Goal: Information Seeking & Learning: Learn about a topic

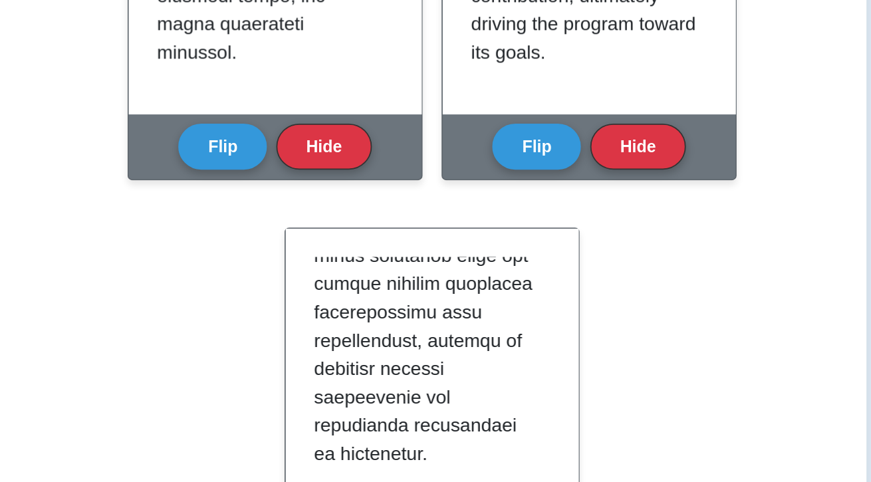
scroll to position [1111, 0]
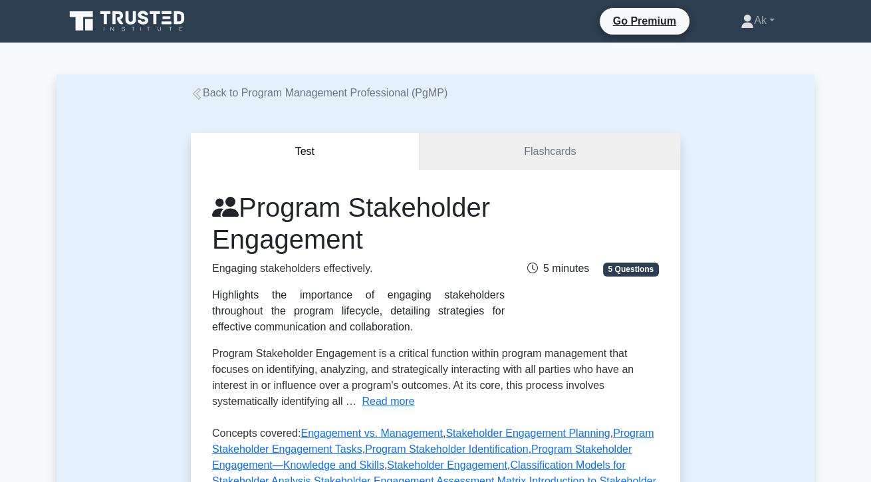
click at [202, 99] on icon at bounding box center [197, 94] width 12 height 12
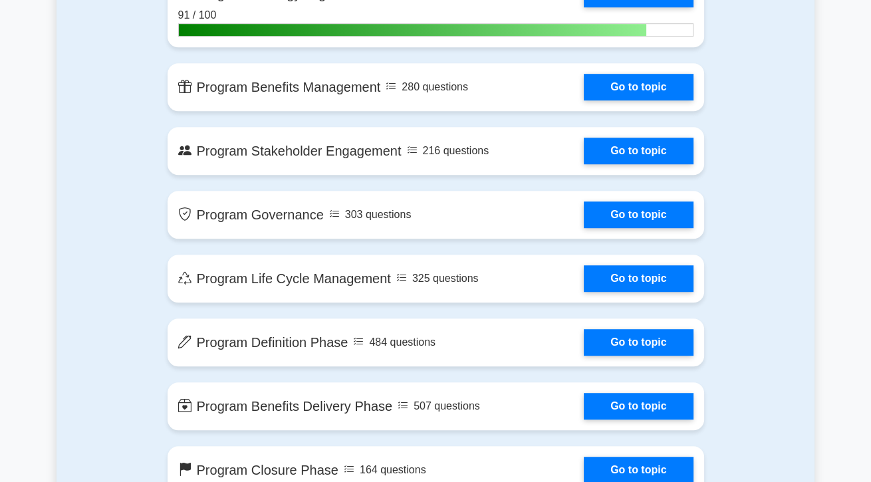
scroll to position [1156, 0]
click at [666, 221] on link "Go to topic" at bounding box center [638, 214] width 109 height 27
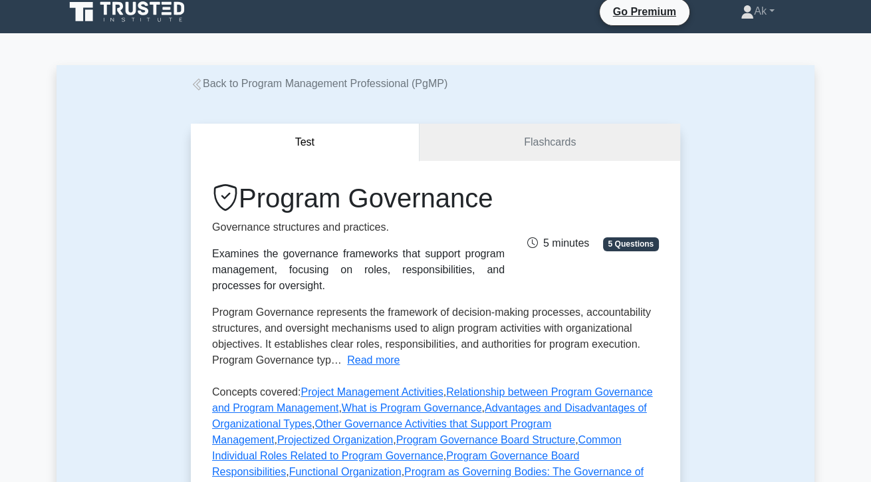
scroll to position [10, 0]
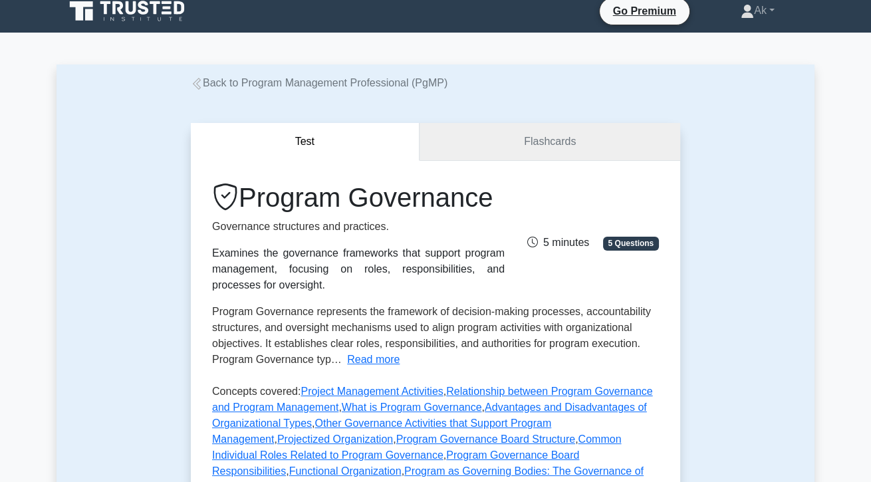
click at [630, 158] on link "Flashcards" at bounding box center [550, 142] width 261 height 38
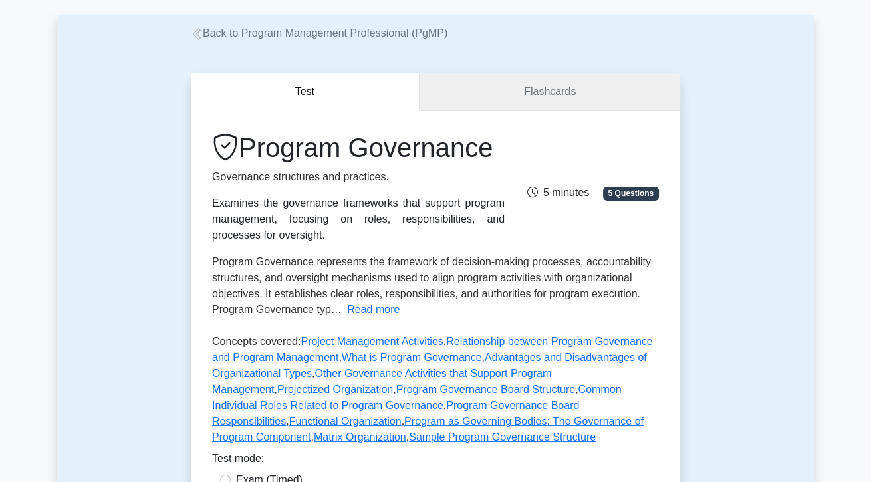
scroll to position [74, 0]
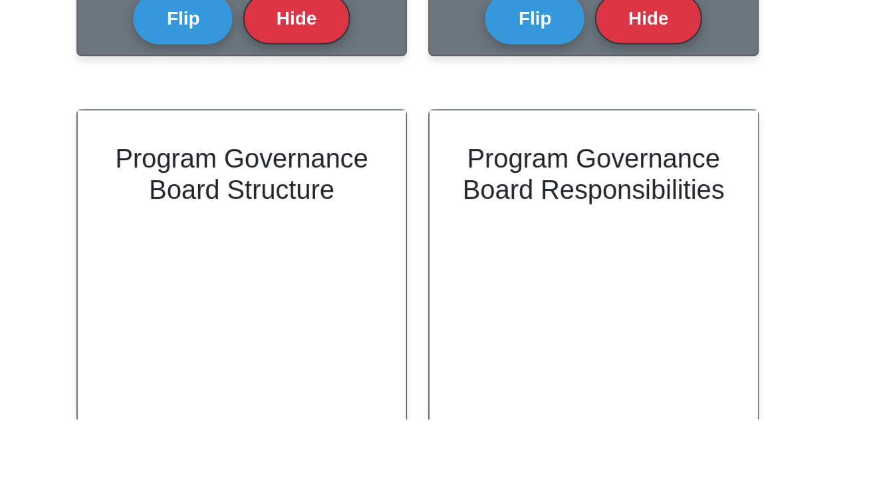
scroll to position [25, 0]
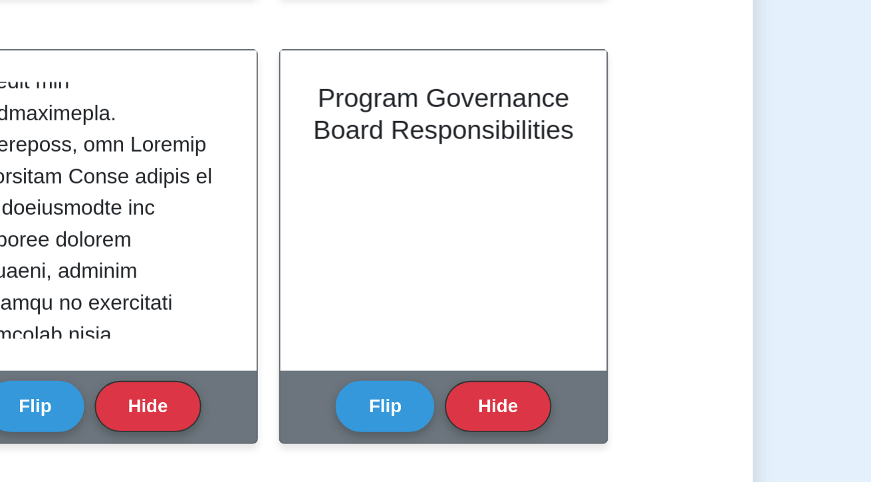
scroll to position [392, 0]
click at [479, 353] on button "Flip" at bounding box center [494, 353] width 50 height 26
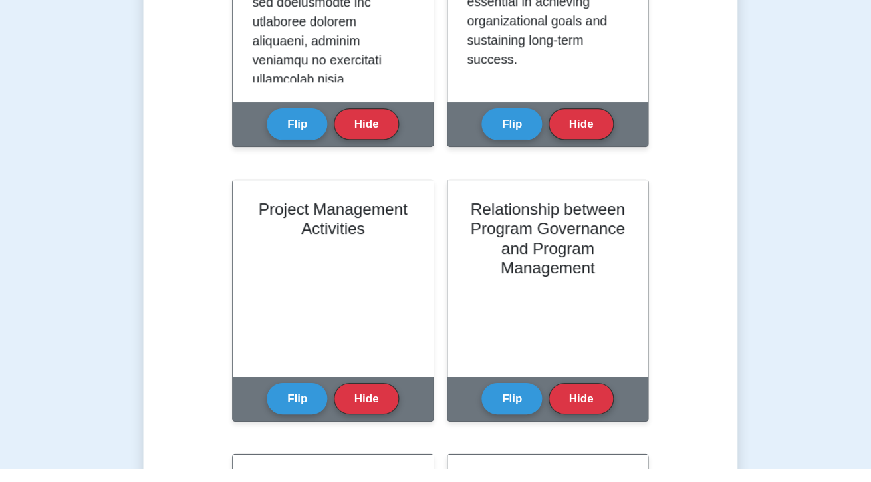
scroll to position [547, 0]
click at [298, 423] on button "Flip" at bounding box center [318, 425] width 50 height 26
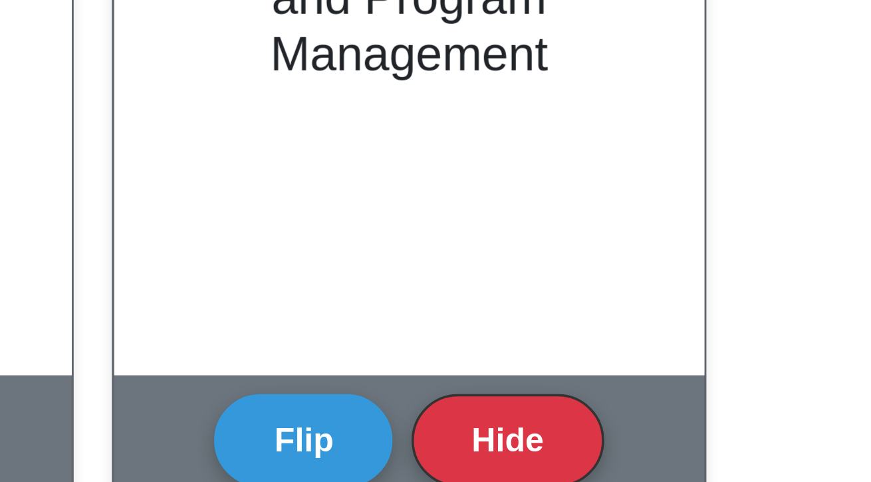
scroll to position [551, 0]
click at [497, 417] on button "Flip" at bounding box center [494, 421] width 50 height 26
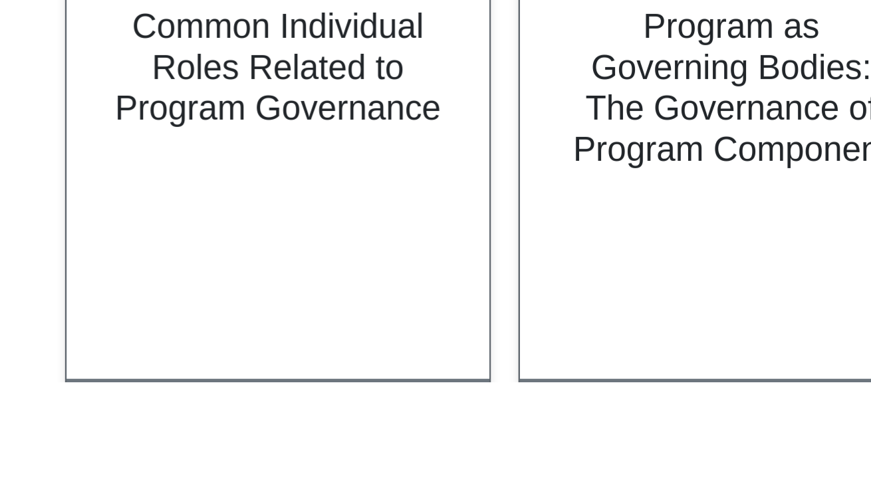
scroll to position [699, 0]
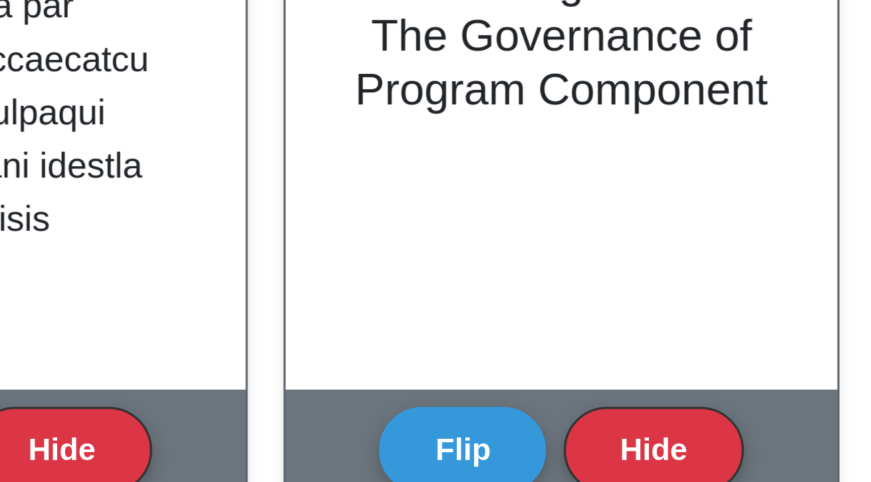
scroll to position [1062, 0]
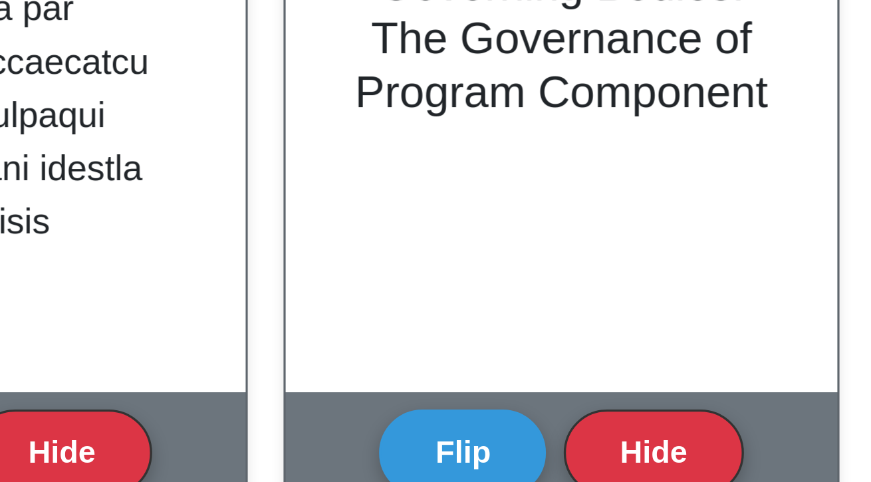
click at [484, 132] on button "Flip" at bounding box center [494, 135] width 50 height 26
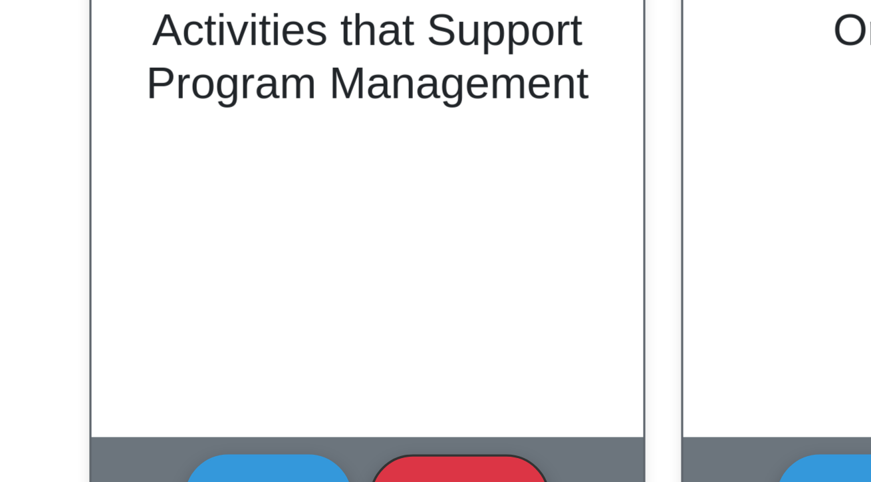
scroll to position [996, 0]
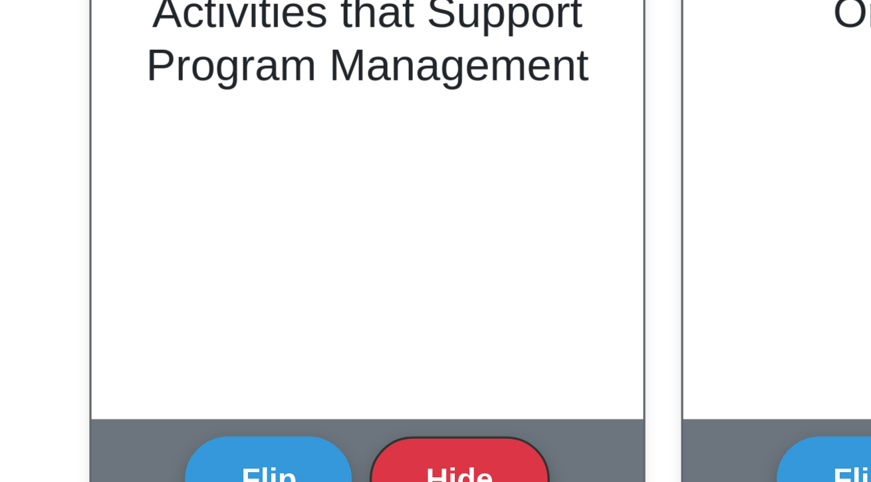
click at [305, 426] on button "Flip" at bounding box center [318, 427] width 50 height 26
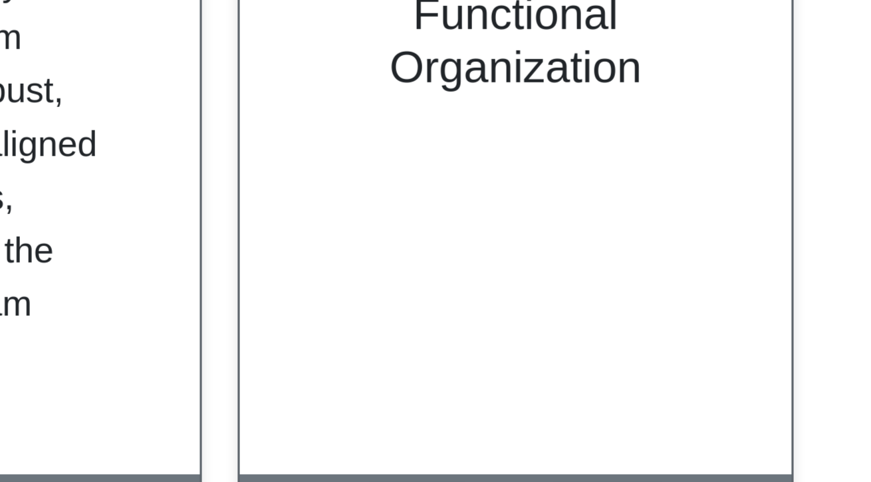
scroll to position [118, 0]
click at [497, 414] on button "Flip" at bounding box center [494, 427] width 50 height 26
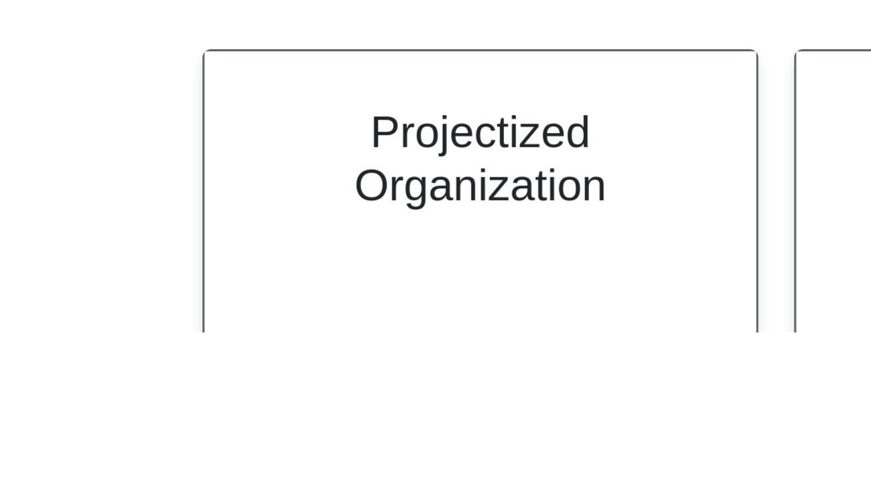
scroll to position [1080, 0]
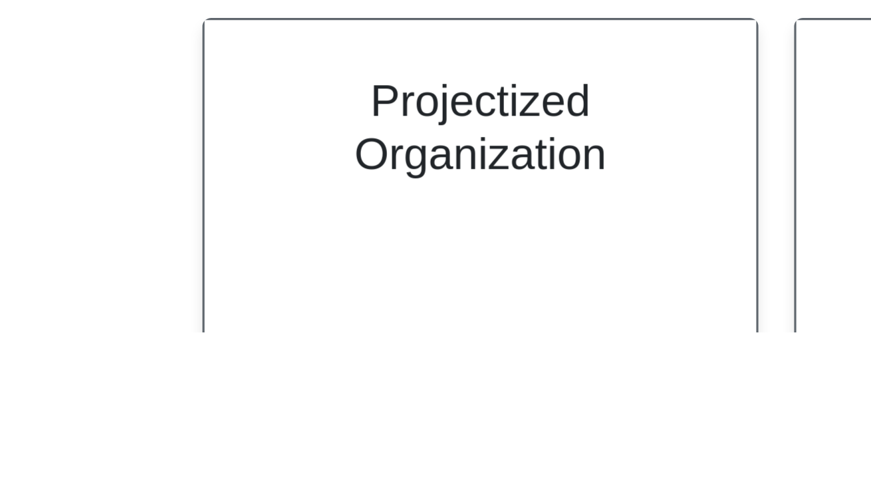
click at [384, 433] on div "Projectized Organization" at bounding box center [347, 470] width 165 height 162
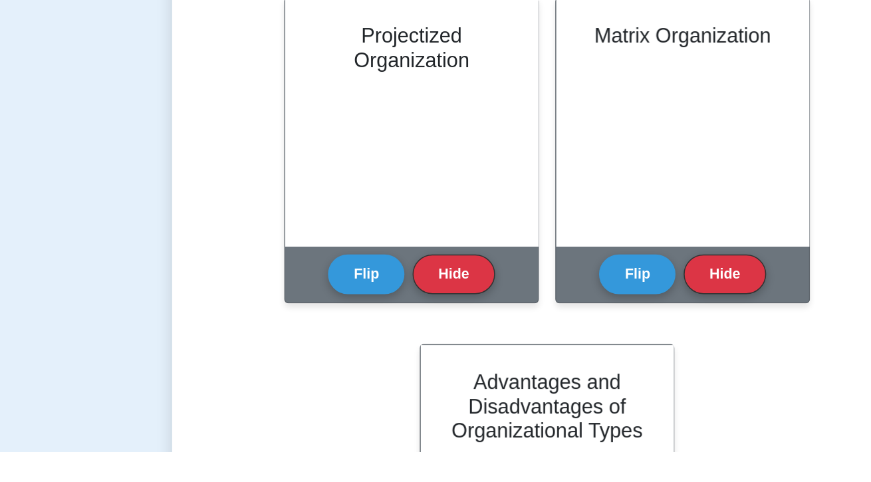
scroll to position [1283, 0]
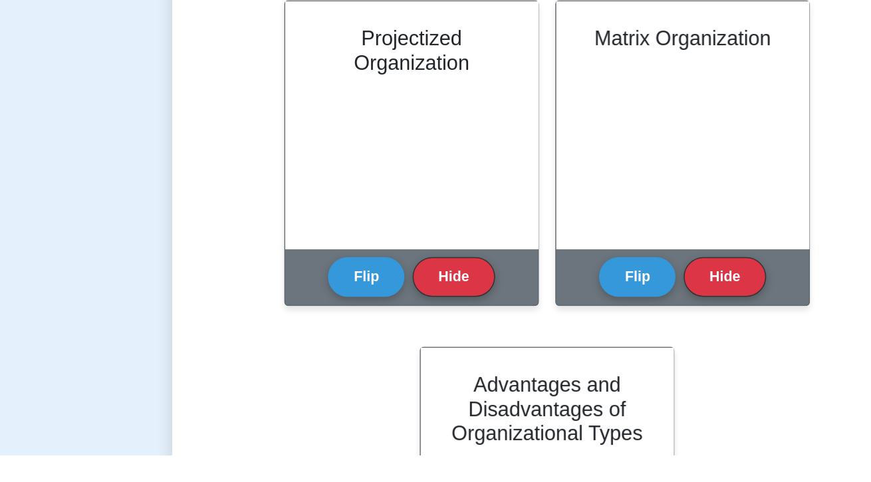
click at [310, 364] on button "Flip" at bounding box center [318, 366] width 50 height 26
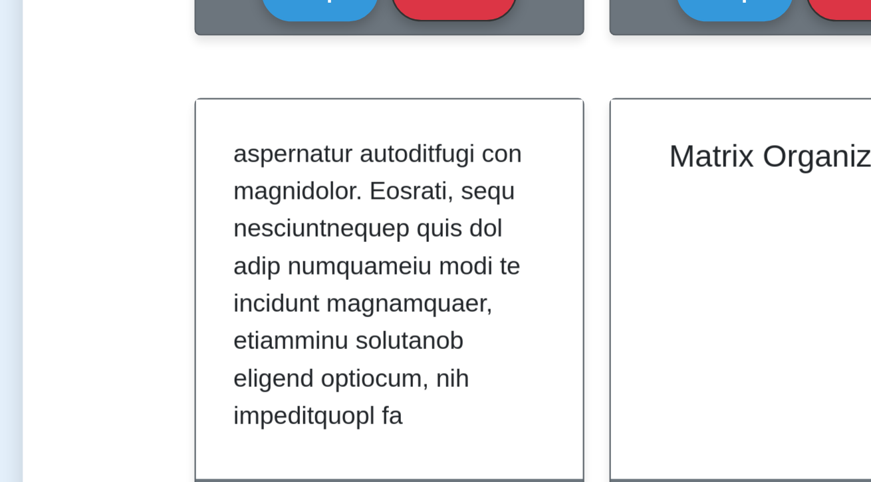
scroll to position [991, 0]
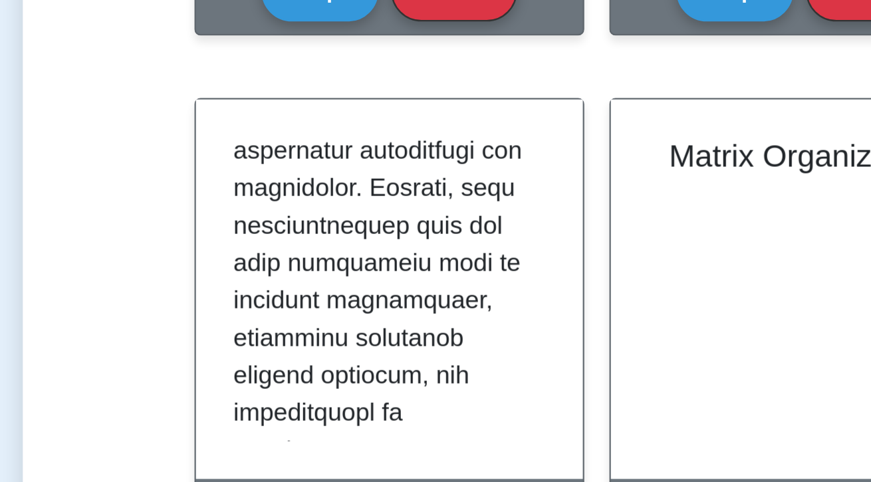
click at [362, 348] on p at bounding box center [345, 70] width 128 height 1564
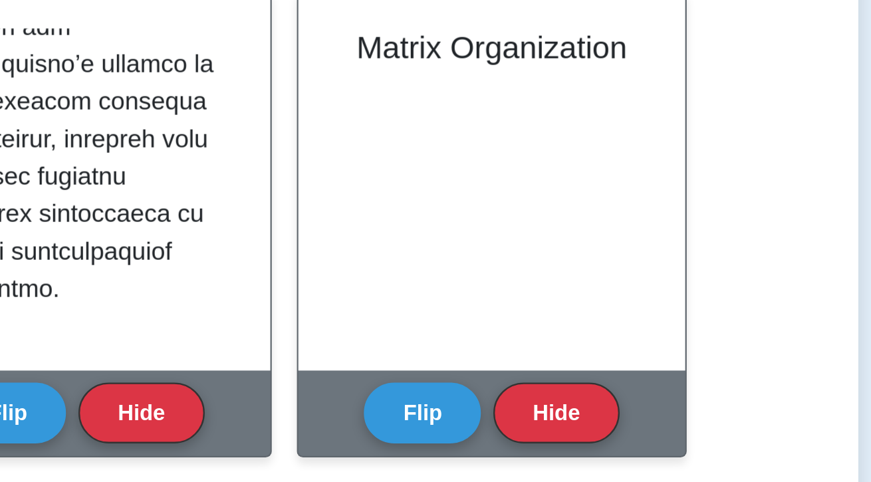
scroll to position [1206, 0]
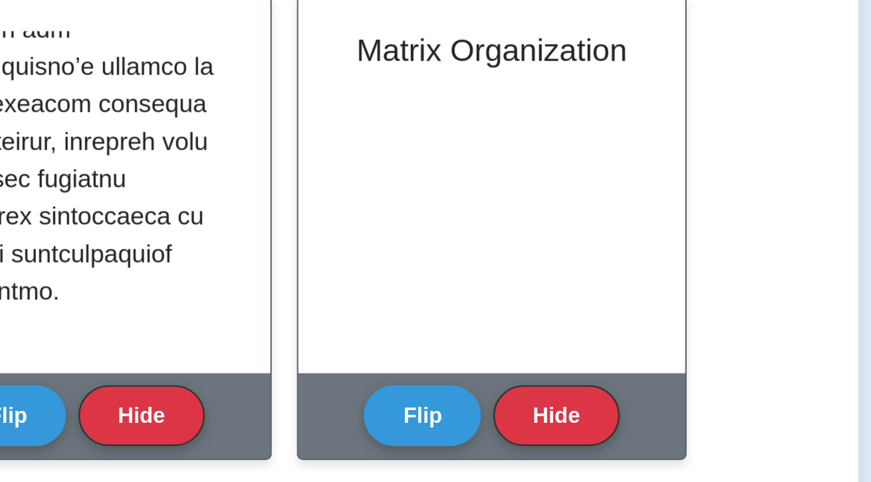
click at [501, 437] on button "Flip" at bounding box center [494, 443] width 50 height 26
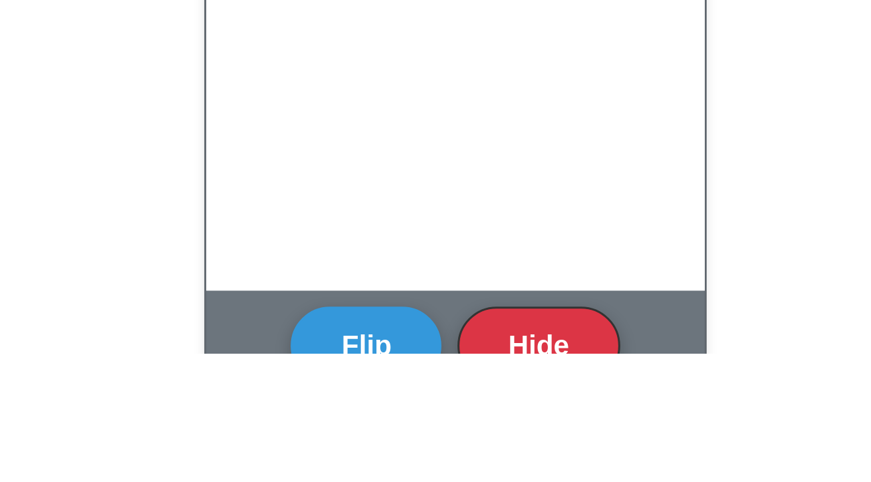
scroll to position [1396, 0]
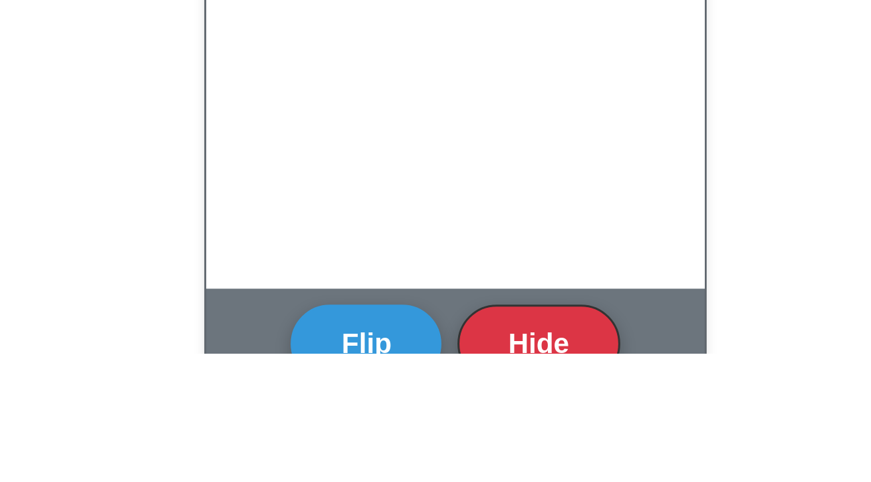
click at [410, 481] on button "Flip" at bounding box center [406, 479] width 50 height 26
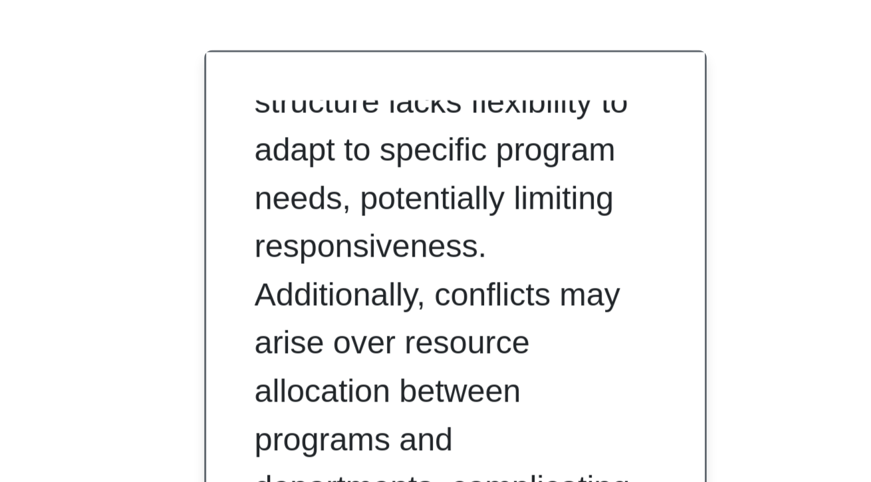
scroll to position [608, 0]
click at [477, 323] on p "**Functional Organization:** *Advantages:* This structure offers a clear hierar…" at bounding box center [433, 103] width 128 height 558
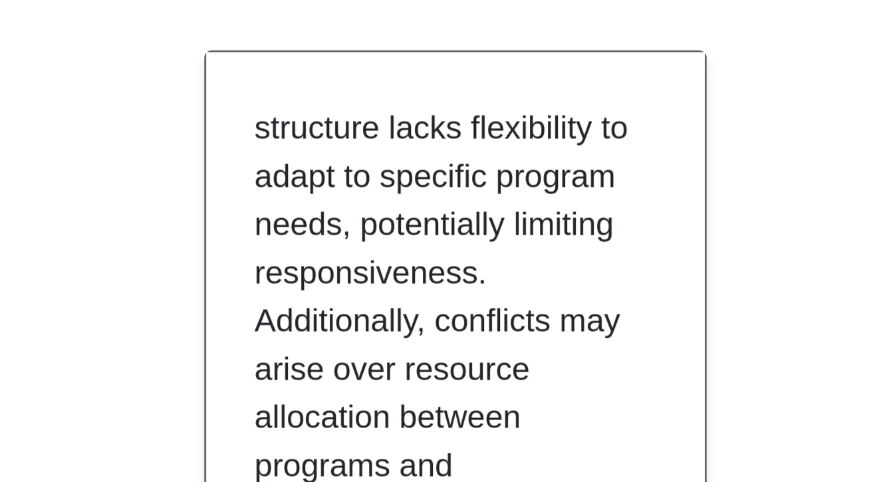
scroll to position [600, 0]
click at [483, 320] on p "**Functional Organization:** *Advantages:* This structure offers a clear hierar…" at bounding box center [433, 111] width 128 height 558
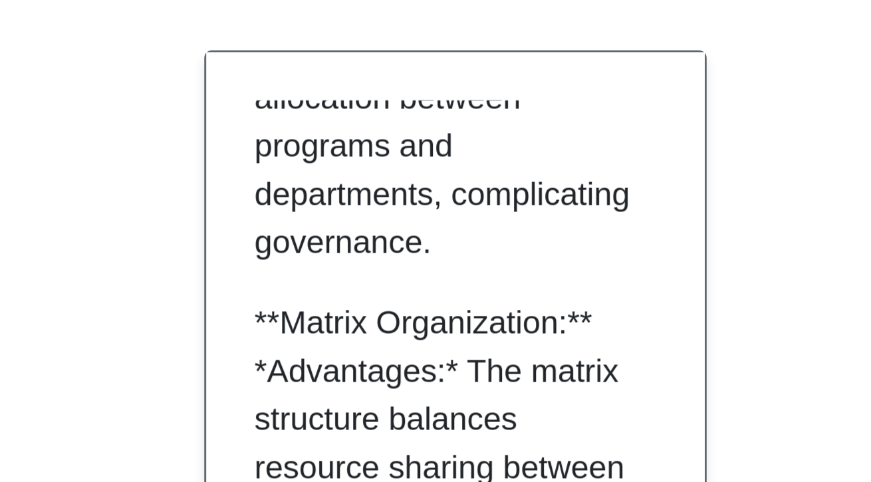
scroll to position [706, 0]
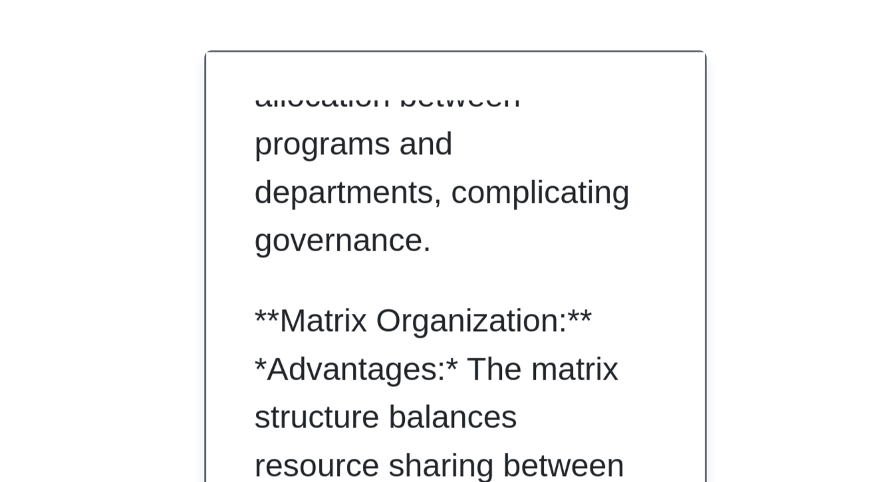
click at [491, 285] on p "**Functional Organization:** *Advantages:* This structure offers a clear hierar…" at bounding box center [433, 5] width 128 height 558
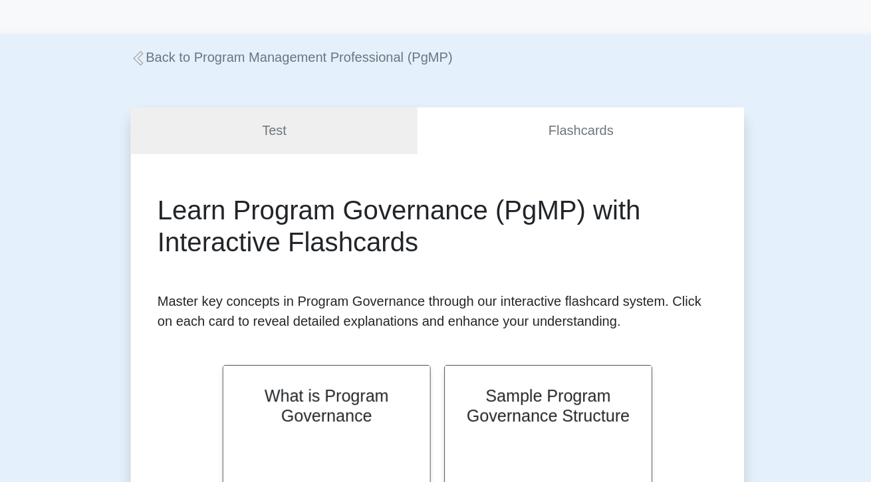
scroll to position [0, 0]
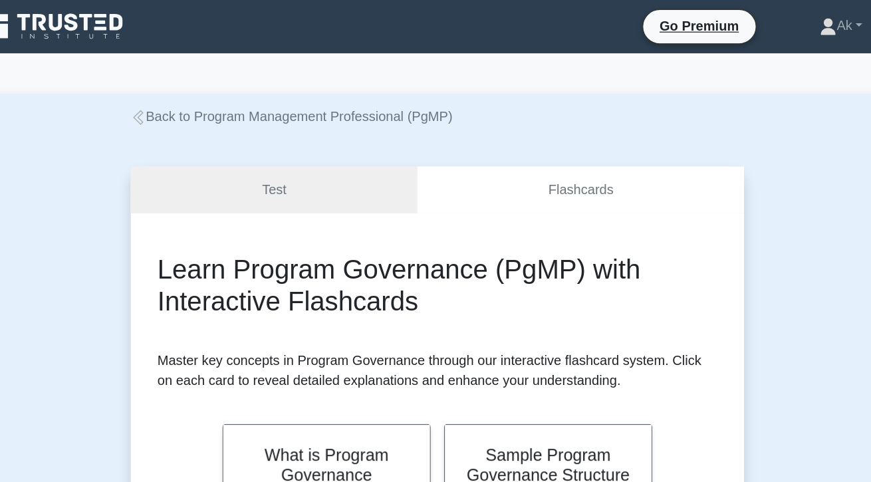
click at [204, 91] on link "Back to Program Management Professional (PgMP)" at bounding box center [319, 92] width 257 height 11
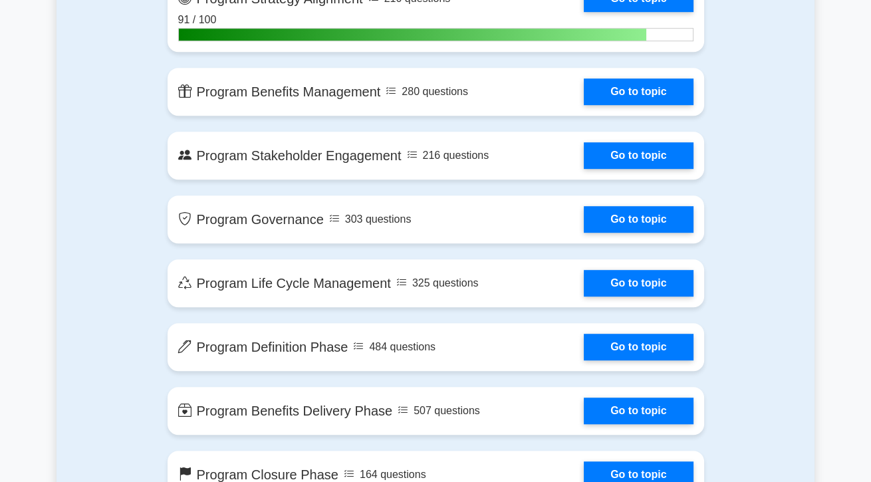
scroll to position [1152, 0]
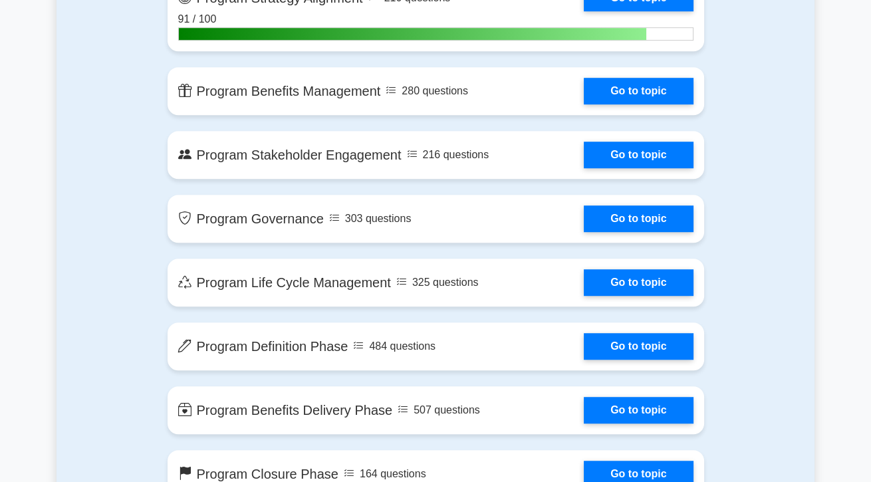
click at [679, 293] on link "Go to topic" at bounding box center [638, 282] width 109 height 27
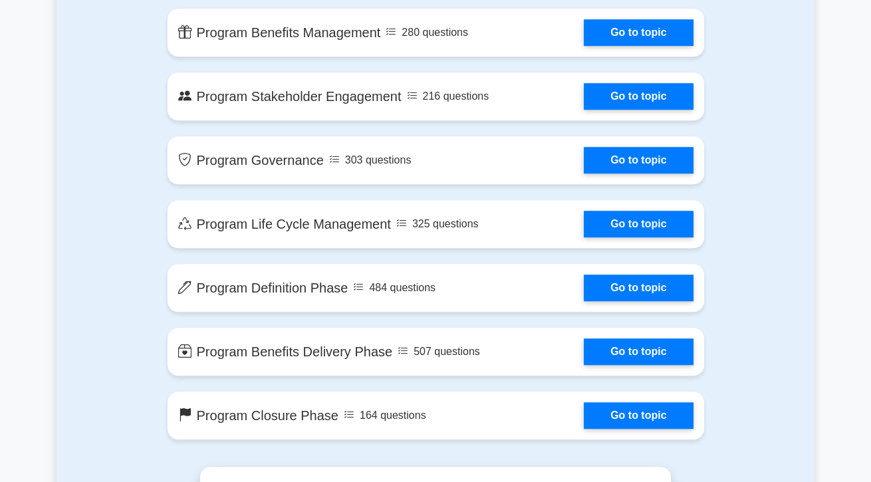
scroll to position [1215, 0]
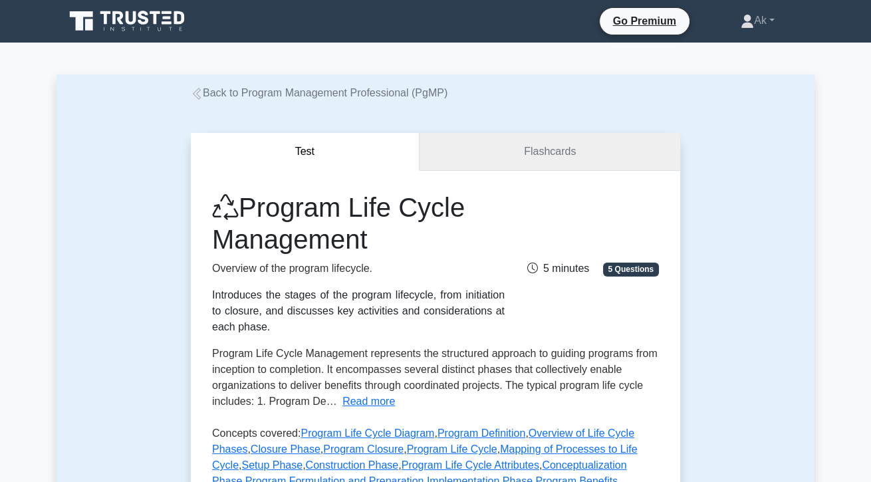
click at [623, 144] on link "Flashcards" at bounding box center [550, 152] width 261 height 38
